Goal: Information Seeking & Learning: Learn about a topic

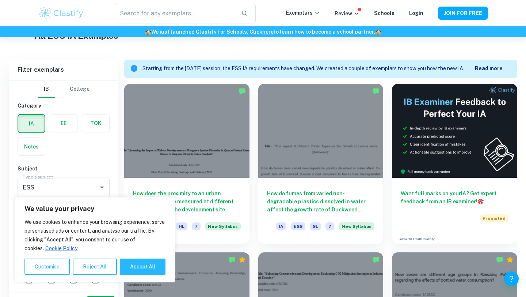
scroll to position [256, 0]
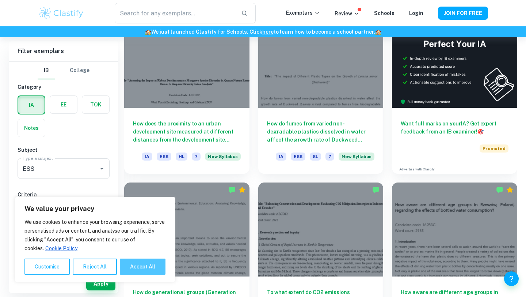
click at [133, 267] on button "Accept All" at bounding box center [143, 266] width 46 height 16
checkbox input "true"
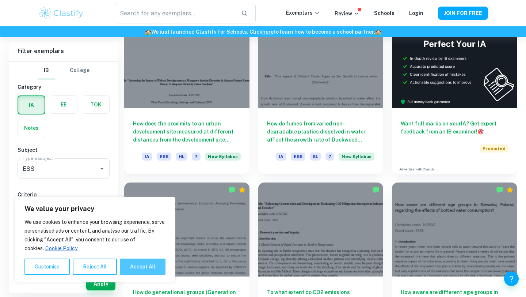
checkbox input "true"
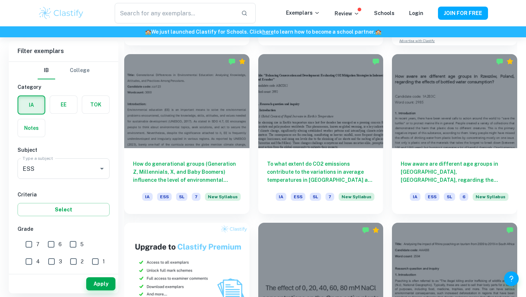
scroll to position [386, 0]
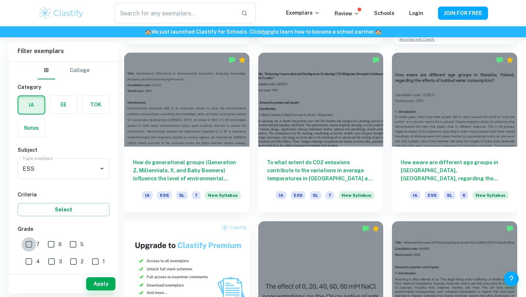
click at [36, 249] on input "7" at bounding box center [29, 244] width 15 height 15
checkbox input "true"
click at [99, 284] on button "Apply" at bounding box center [100, 283] width 29 height 13
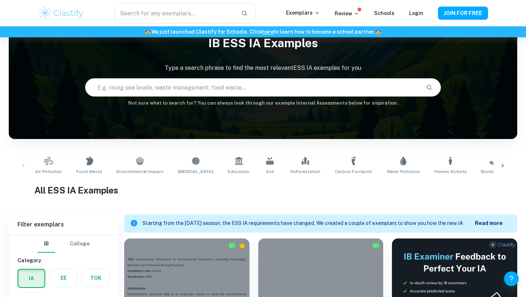
scroll to position [21, 0]
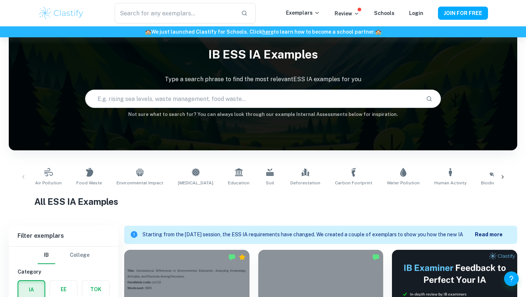
click at [164, 111] on h6 "Not sure what to search for? You can always look through our example Internal A…" at bounding box center [263, 114] width 509 height 7
click at [160, 105] on input "text" at bounding box center [252, 98] width 335 height 20
type input "water quality"
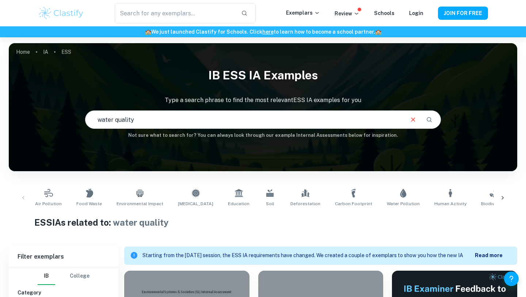
drag, startPoint x: 153, startPoint y: 124, endPoint x: 62, endPoint y: 124, distance: 90.2
click at [62, 124] on div "IB ESS IA examples Type a search phrase to find the most relevant ESS IA exampl…" at bounding box center [263, 101] width 509 height 75
click at [119, 117] on input "water quality" at bounding box center [244, 119] width 318 height 20
click at [135, 122] on input "water quality" at bounding box center [244, 119] width 318 height 20
click at [384, 199] on link "Water Pollution" at bounding box center [403, 198] width 39 height 24
